Goal: Check status: Check status

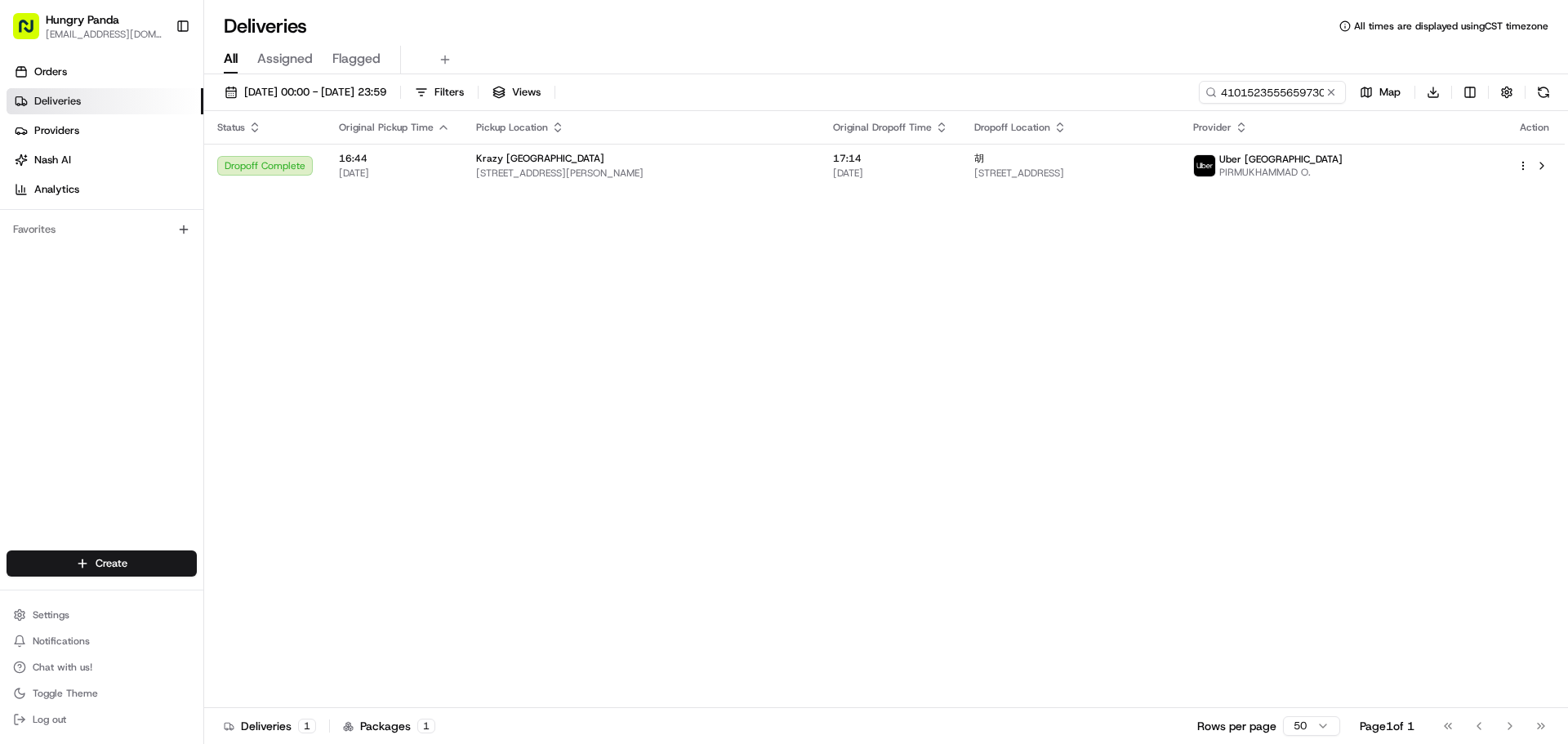
drag, startPoint x: 1335, startPoint y: 90, endPoint x: 1298, endPoint y: 100, distance: 38.3
click at [1333, 91] on button at bounding box center [1331, 92] width 16 height 16
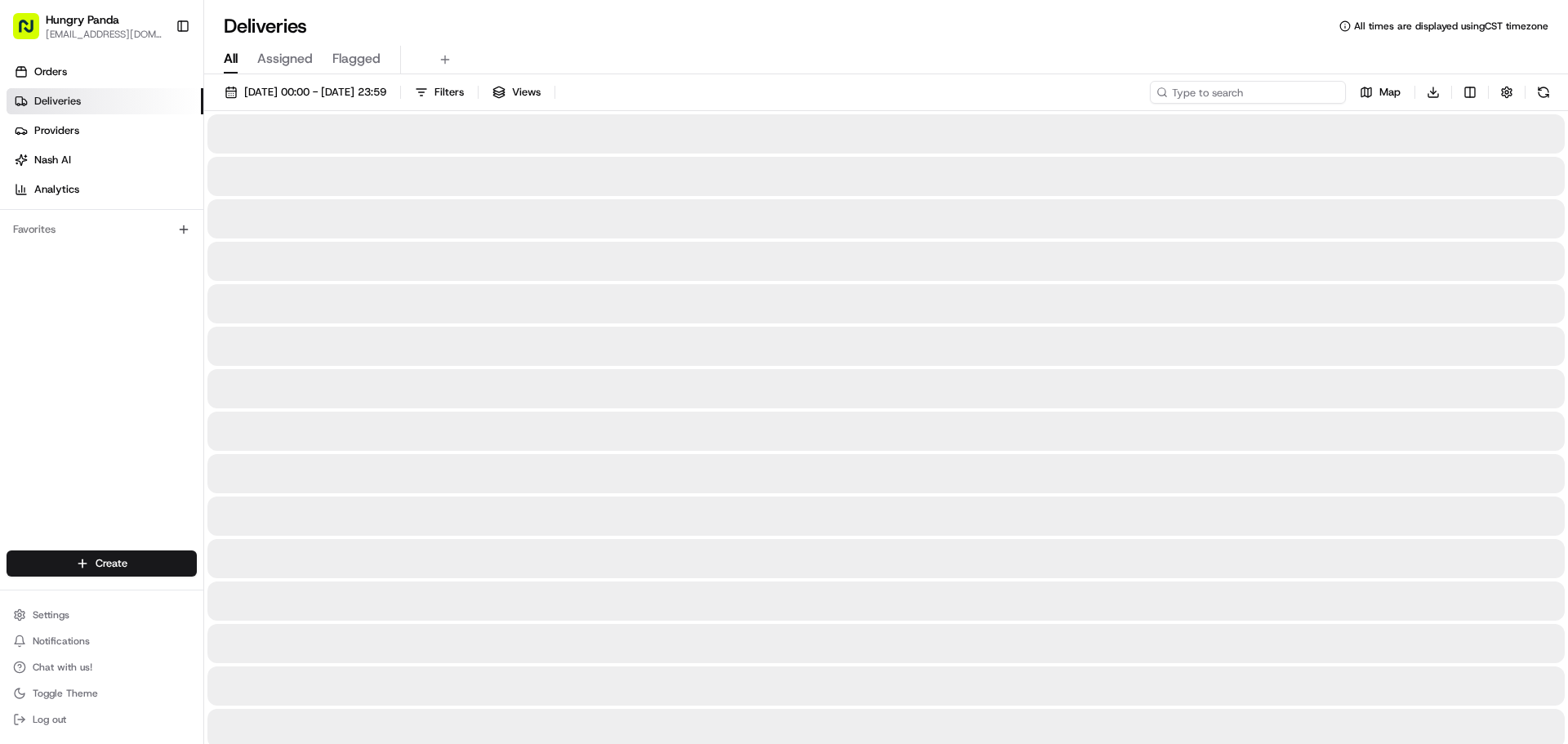
click at [1291, 98] on input at bounding box center [1247, 92] width 196 height 23
paste input "4101523555659730411307"
type input "4101523555659730411307"
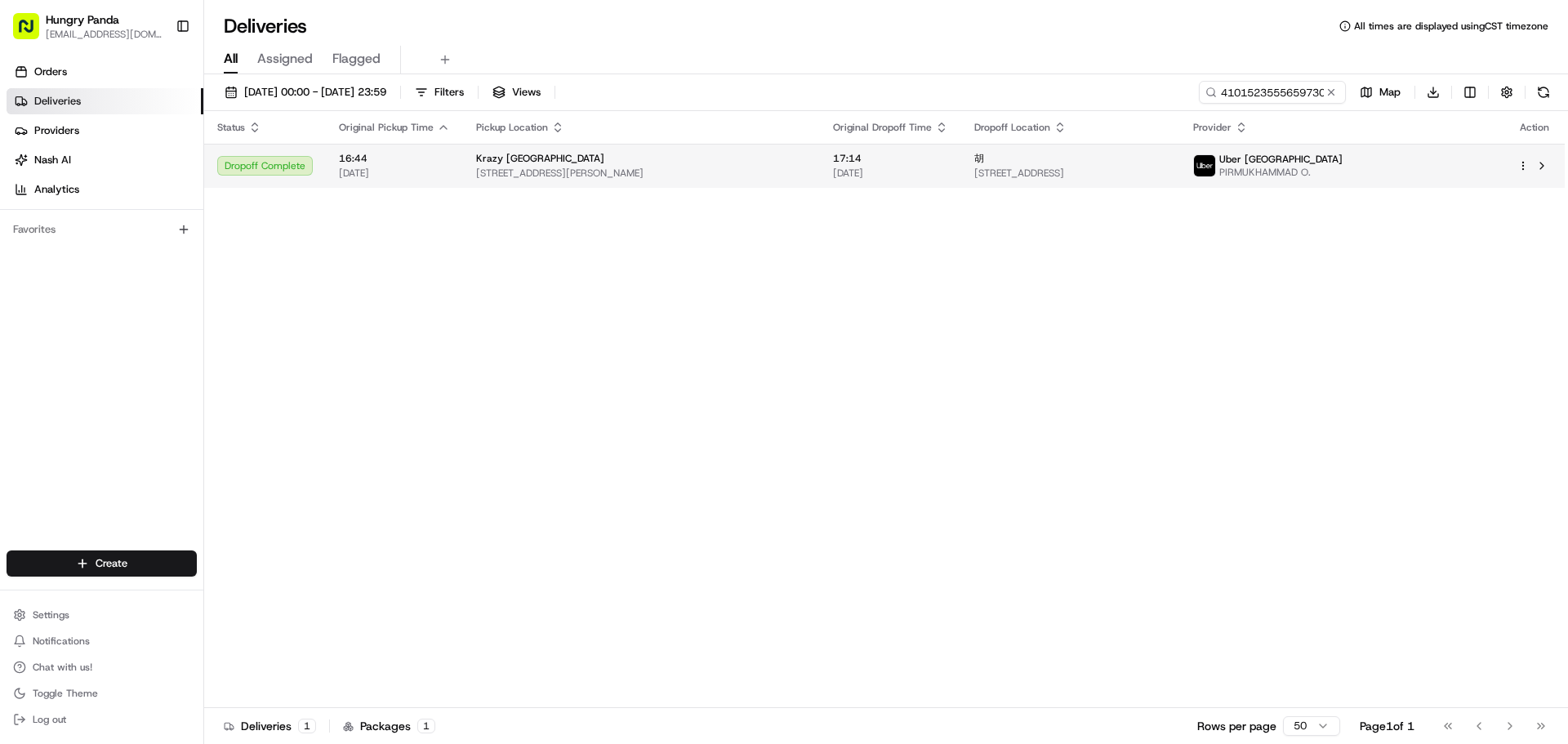
click at [1167, 160] on div "胡" at bounding box center [1071, 158] width 193 height 13
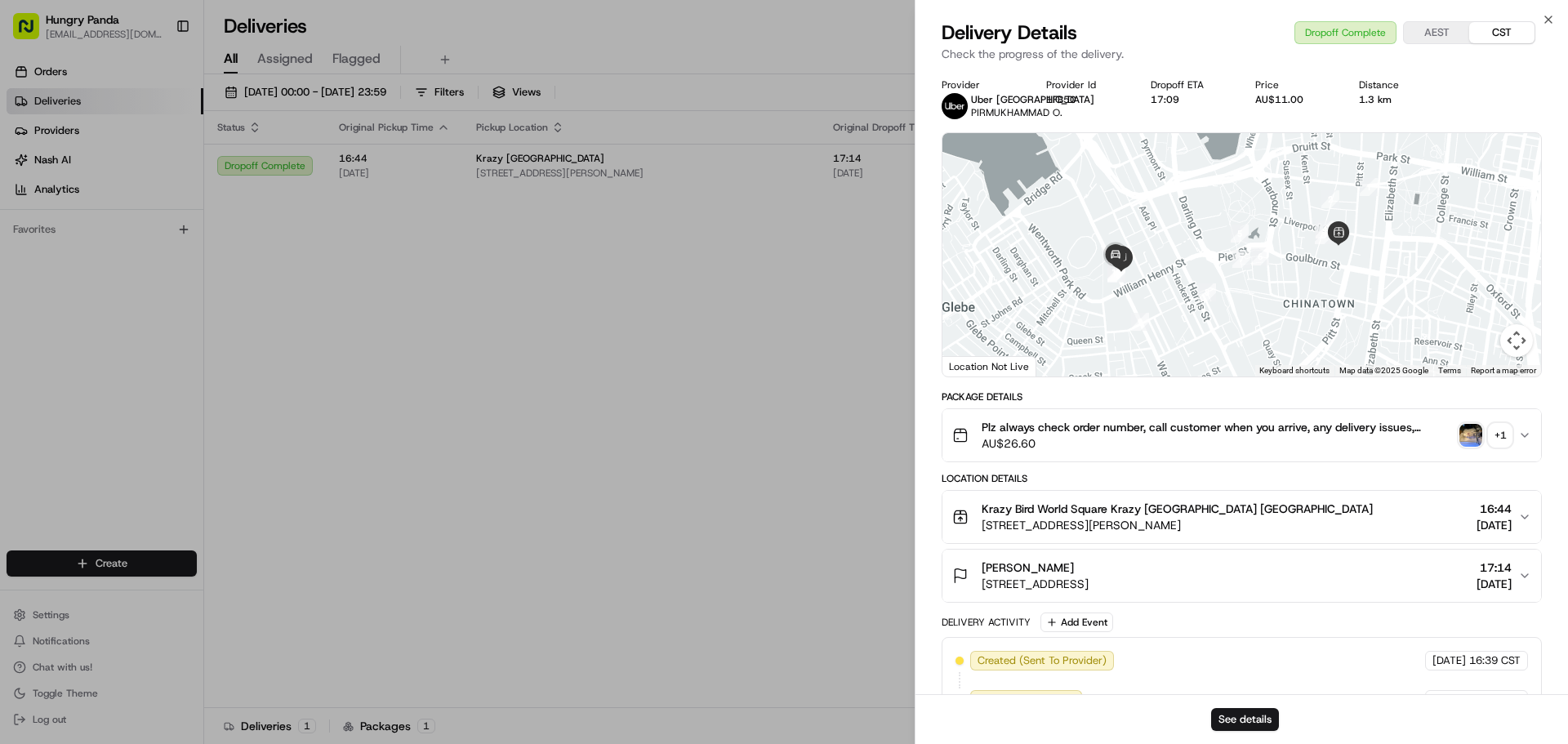
click at [1471, 446] on img "button" at bounding box center [1471, 434] width 23 height 23
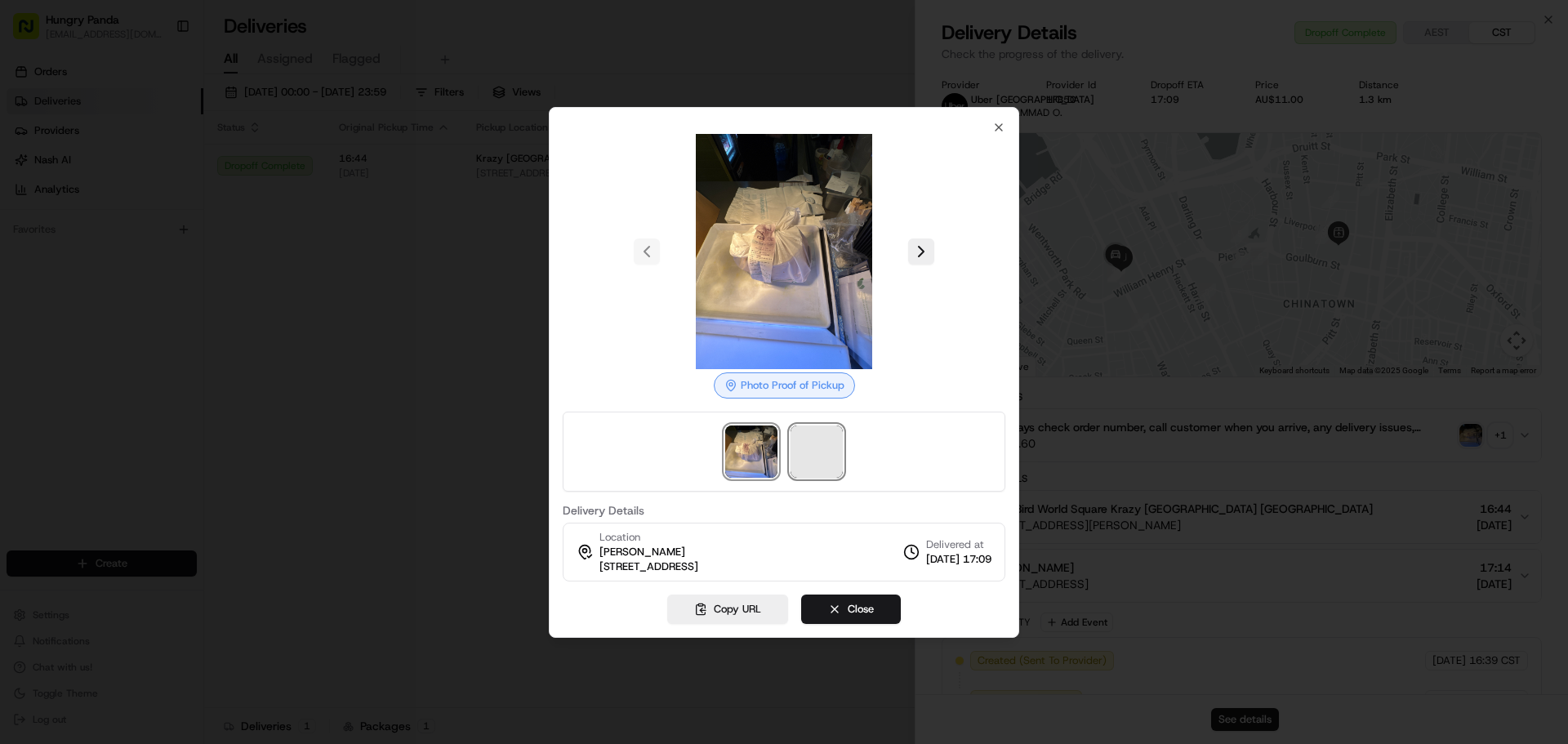
click at [820, 452] on span at bounding box center [816, 451] width 52 height 52
